Goal: Task Accomplishment & Management: Manage account settings

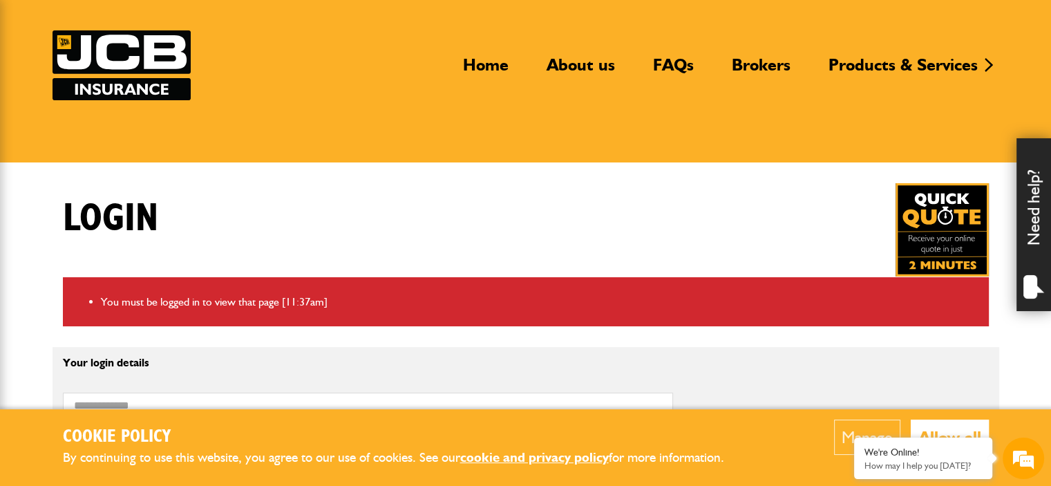
scroll to position [207, 0]
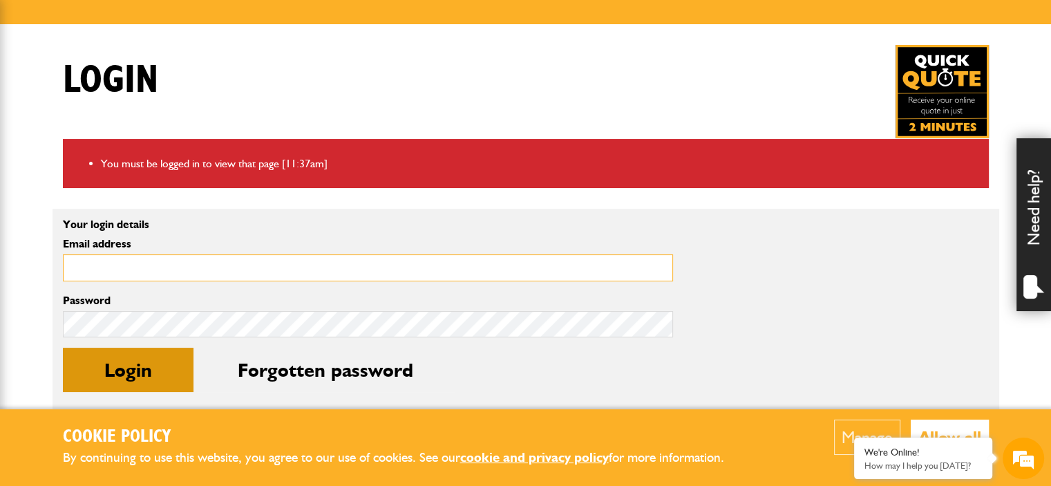
type input "**********"
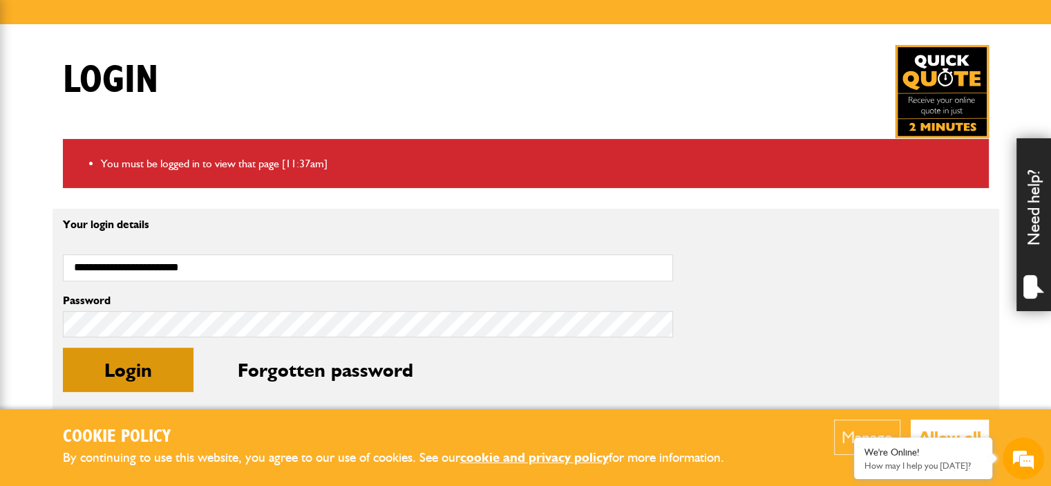
click at [120, 361] on button "Login" at bounding box center [128, 370] width 131 height 44
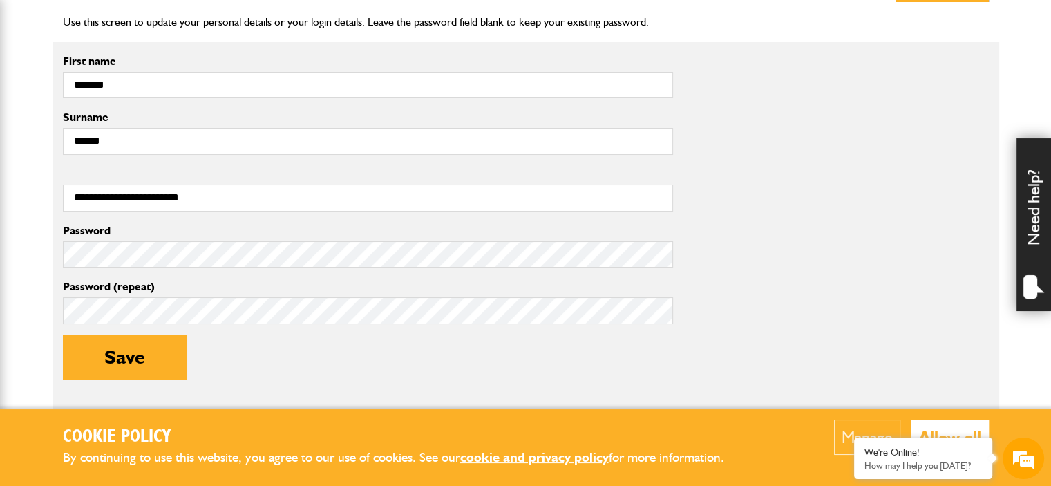
scroll to position [484, 0]
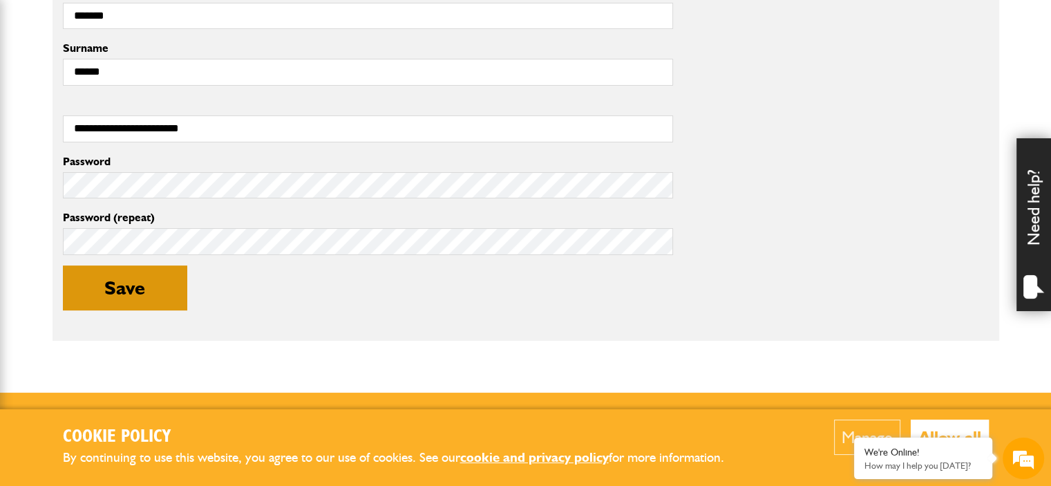
click at [94, 281] on button "Save" at bounding box center [125, 287] width 124 height 44
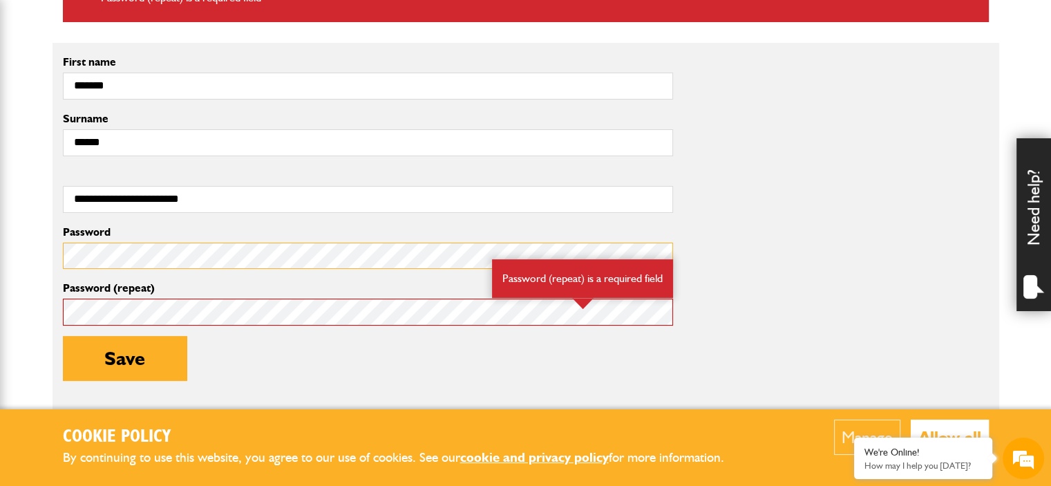
scroll to position [553, 0]
